Goal: Answer question/provide support

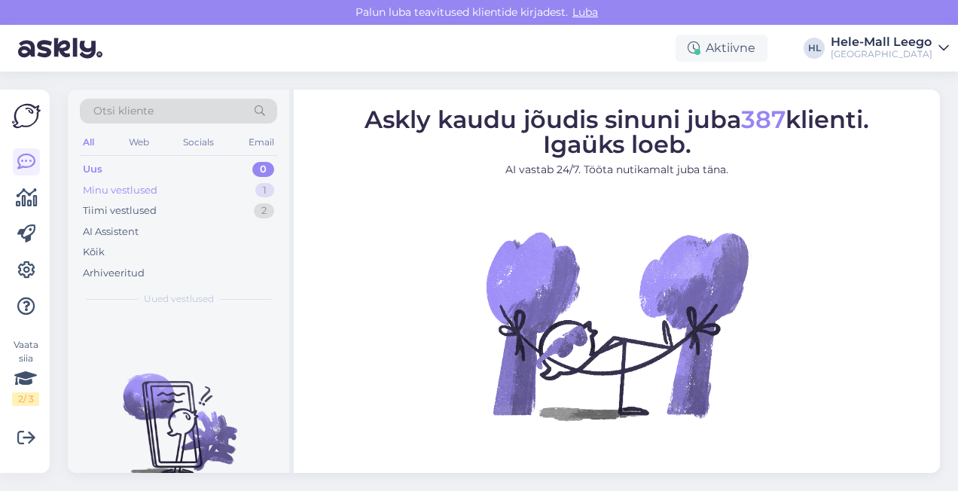
click at [110, 181] on div "Minu vestlused 1" at bounding box center [178, 190] width 197 height 21
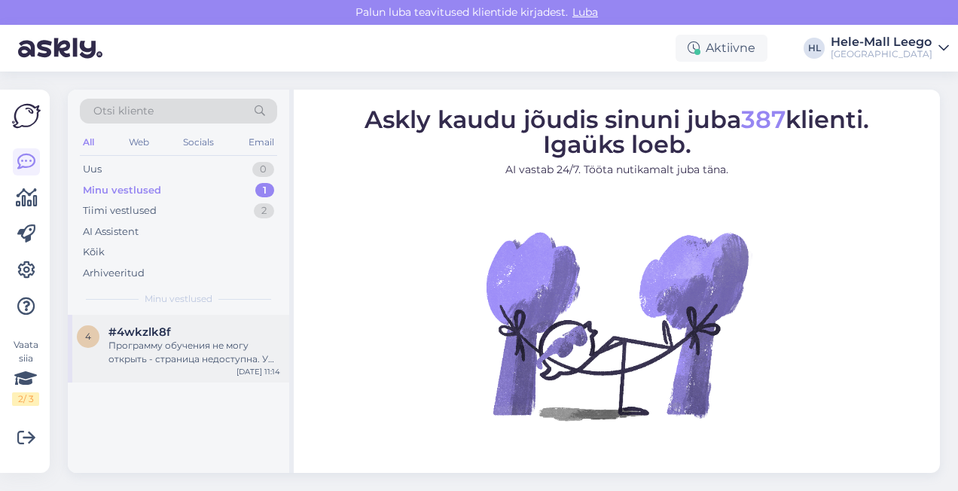
click at [184, 340] on div "Программу обучения не могу открыть - страница недоступна. У вас есть возможност…" at bounding box center [194, 352] width 172 height 27
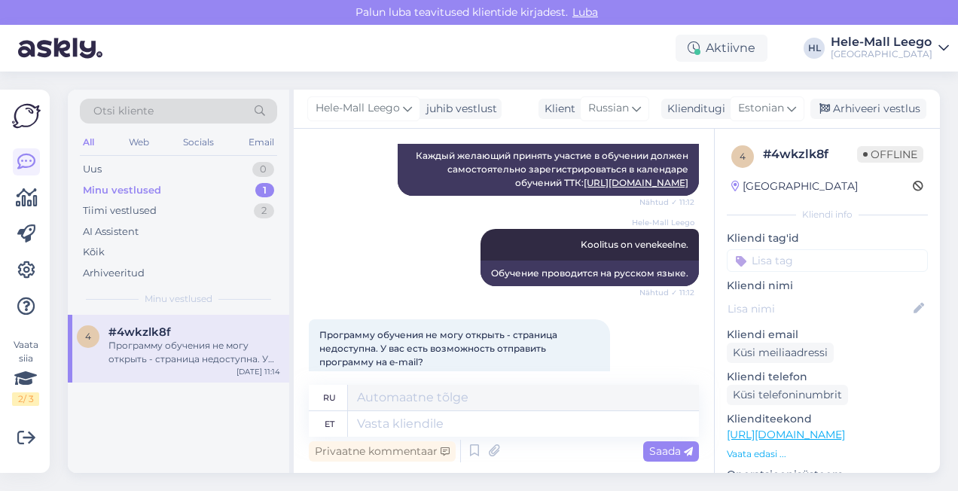
scroll to position [1246, 0]
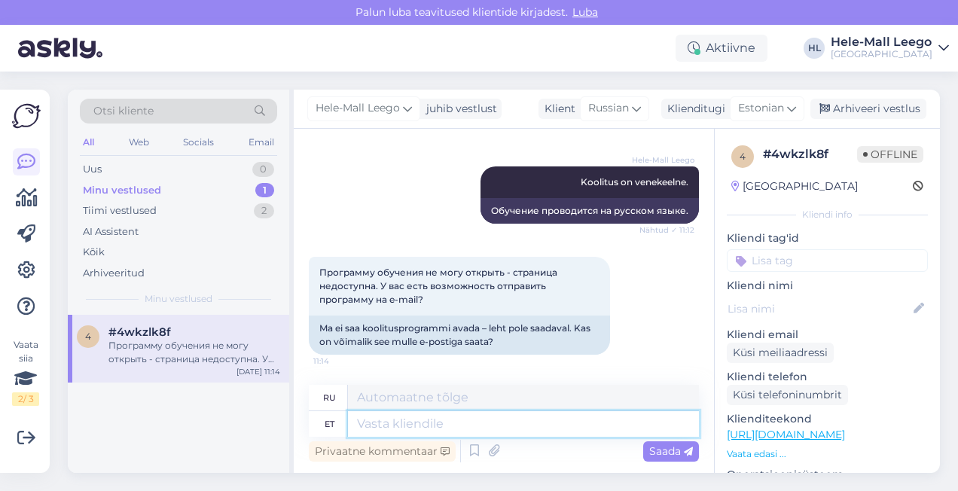
click at [371, 425] on textarea at bounding box center [523, 424] width 351 height 26
paste textarea "[URL][DOMAIN_NAME]"
type textarea "[URL][DOMAIN_NAME]"
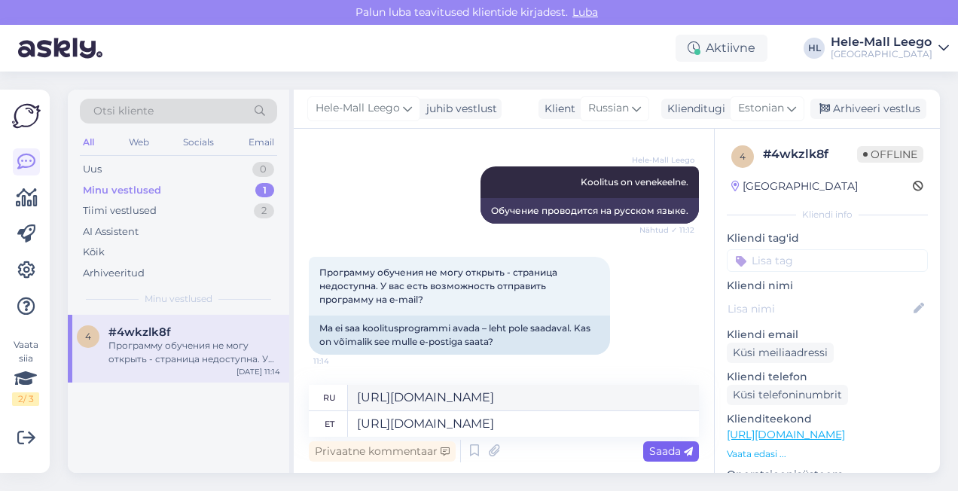
click at [664, 453] on span "Saada" at bounding box center [671, 451] width 44 height 14
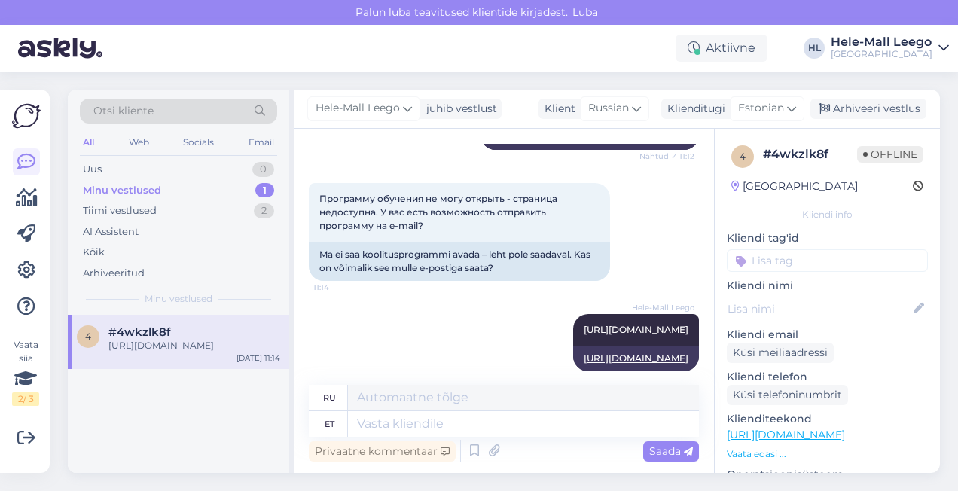
scroll to position [1337, 0]
